Goal: Task Accomplishment & Management: Complete application form

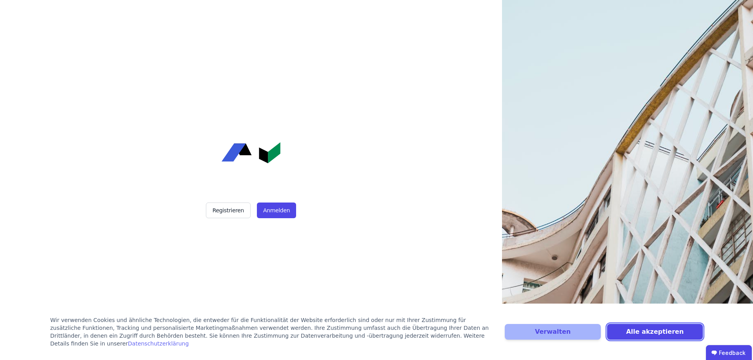
click at [665, 334] on button "Alle akzeptieren" at bounding box center [655, 332] width 96 height 16
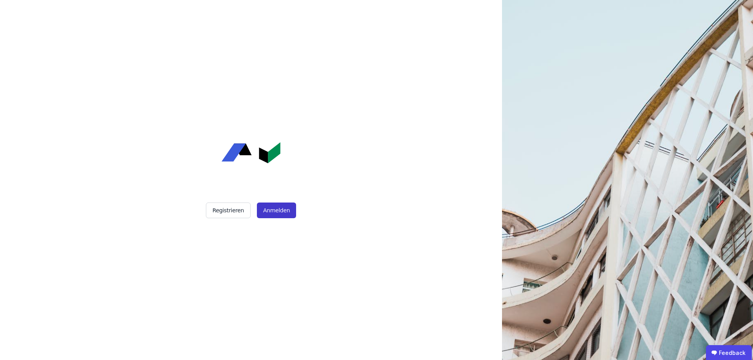
click at [276, 209] on button "Anmelden" at bounding box center [276, 211] width 39 height 16
click at [233, 213] on button "Registrieren" at bounding box center [228, 211] width 45 height 16
